Goal: Find specific page/section: Find specific page/section

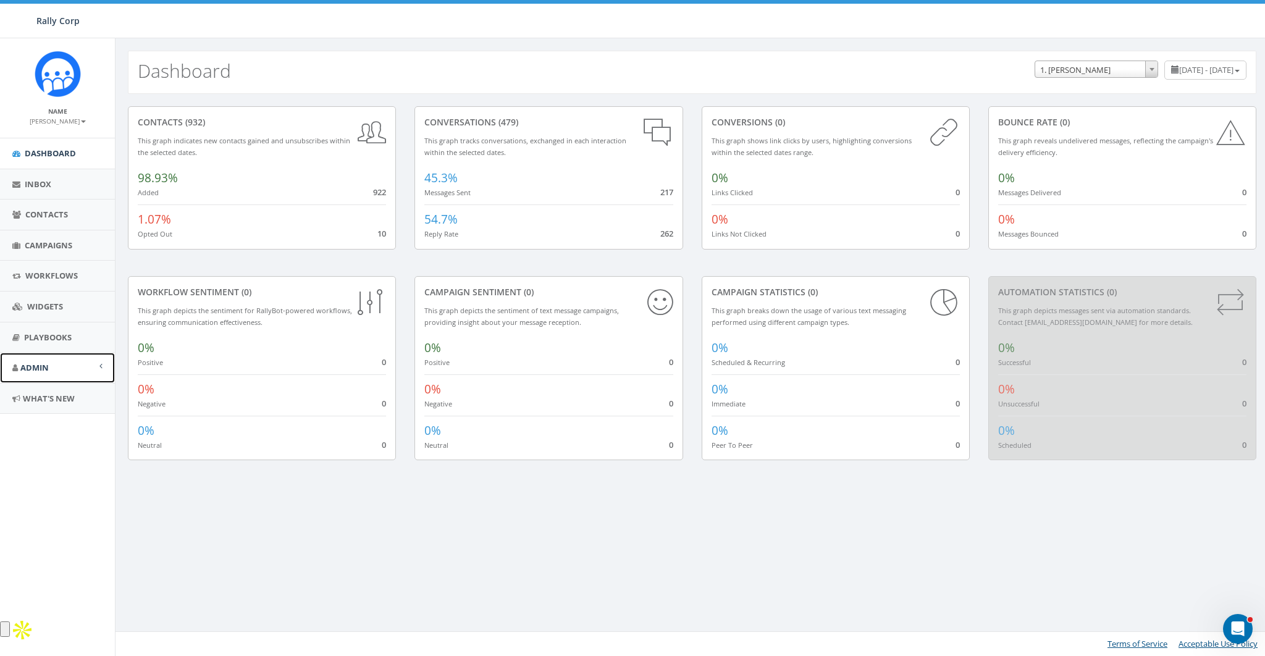
click at [43, 373] on link "Admin" at bounding box center [57, 368] width 115 height 30
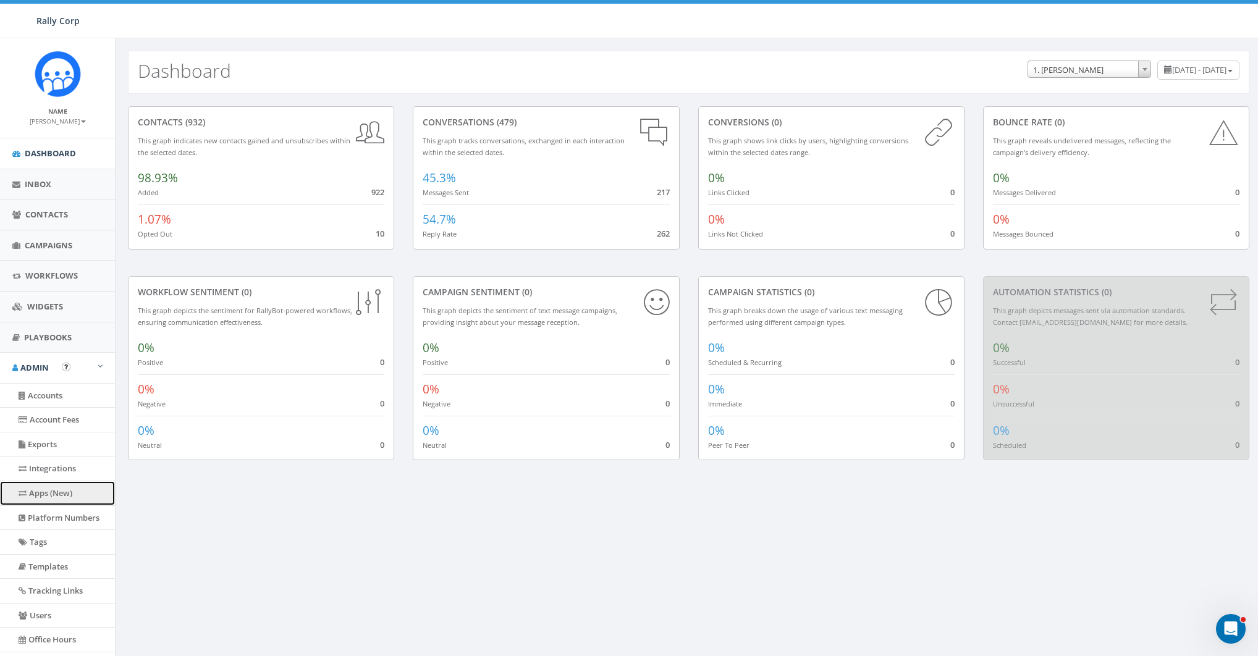
click at [67, 493] on link "Apps (New)" at bounding box center [57, 493] width 115 height 24
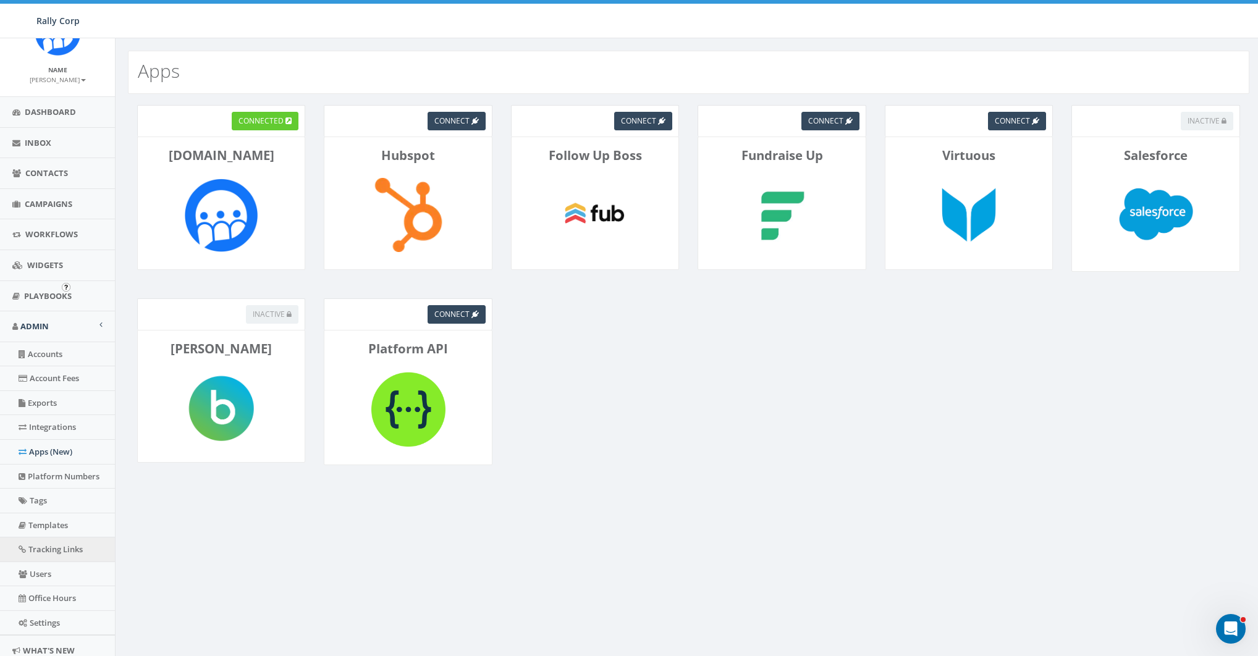
scroll to position [83, 0]
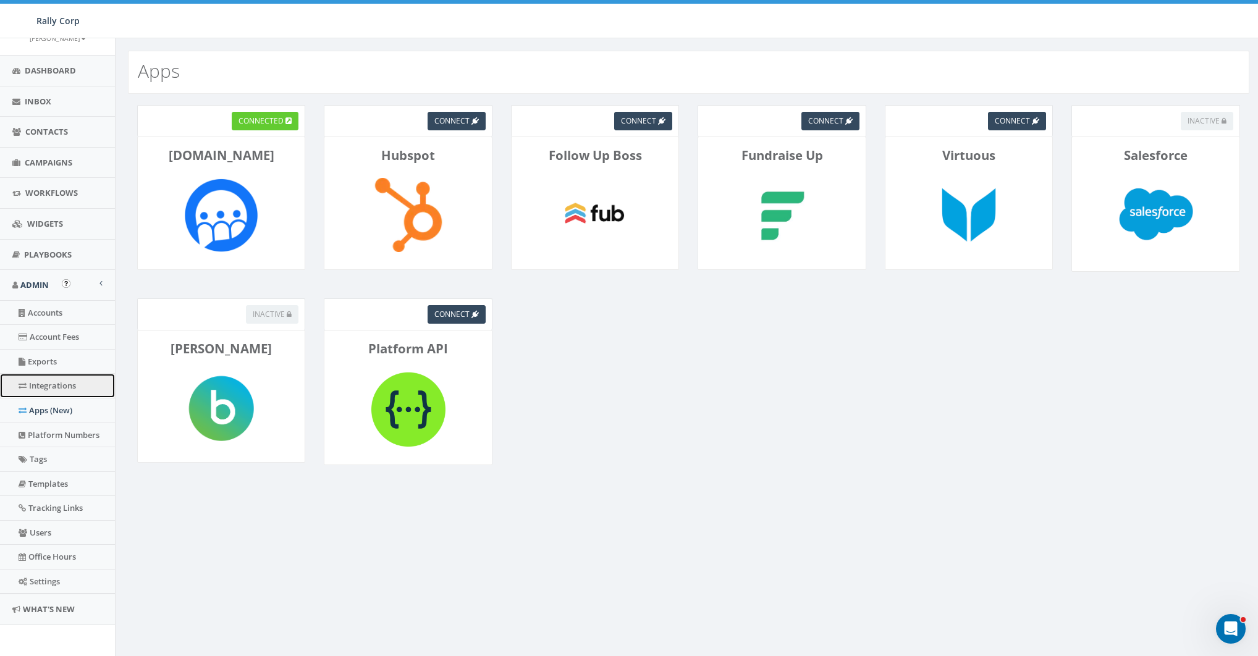
click at [61, 389] on link "Integrations" at bounding box center [57, 386] width 115 height 24
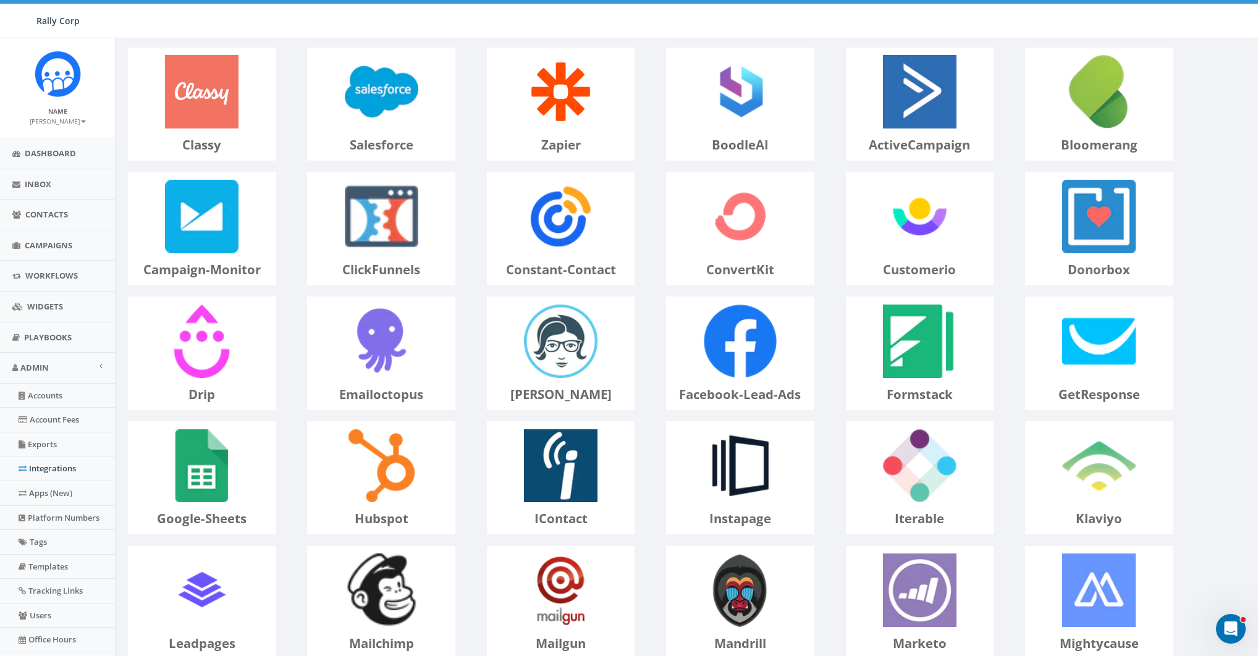
scroll to position [91, 0]
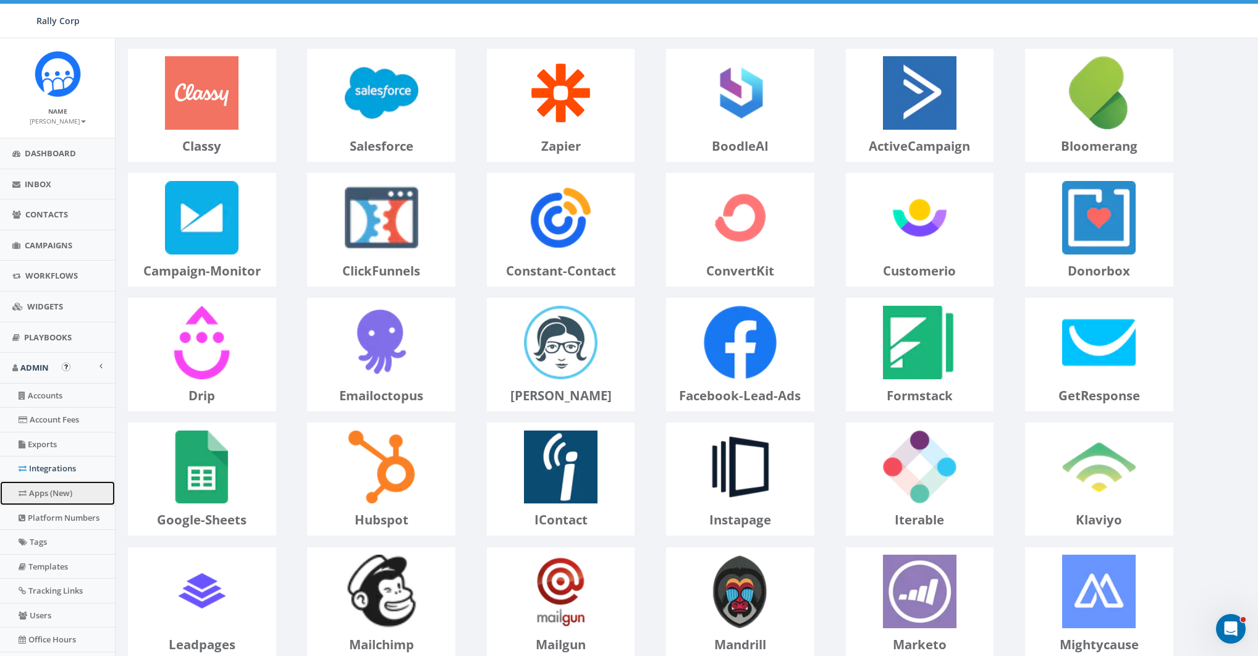
click at [67, 492] on link "Apps (New)" at bounding box center [57, 493] width 115 height 24
